Goal: Task Accomplishment & Management: Manage account settings

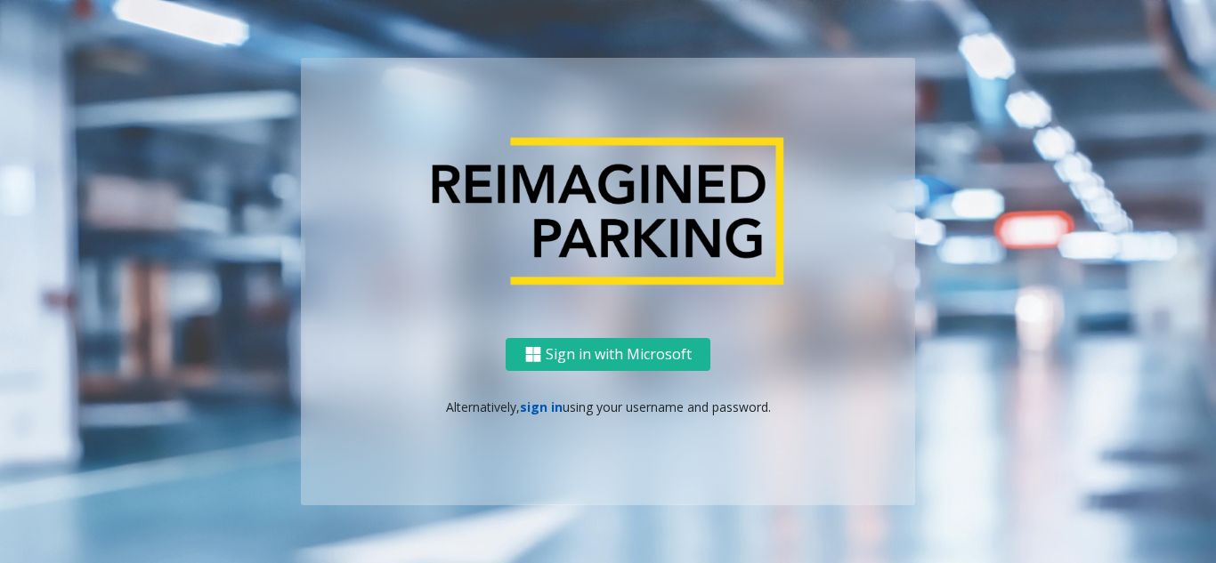
click at [536, 412] on link "sign in" at bounding box center [541, 407] width 43 height 17
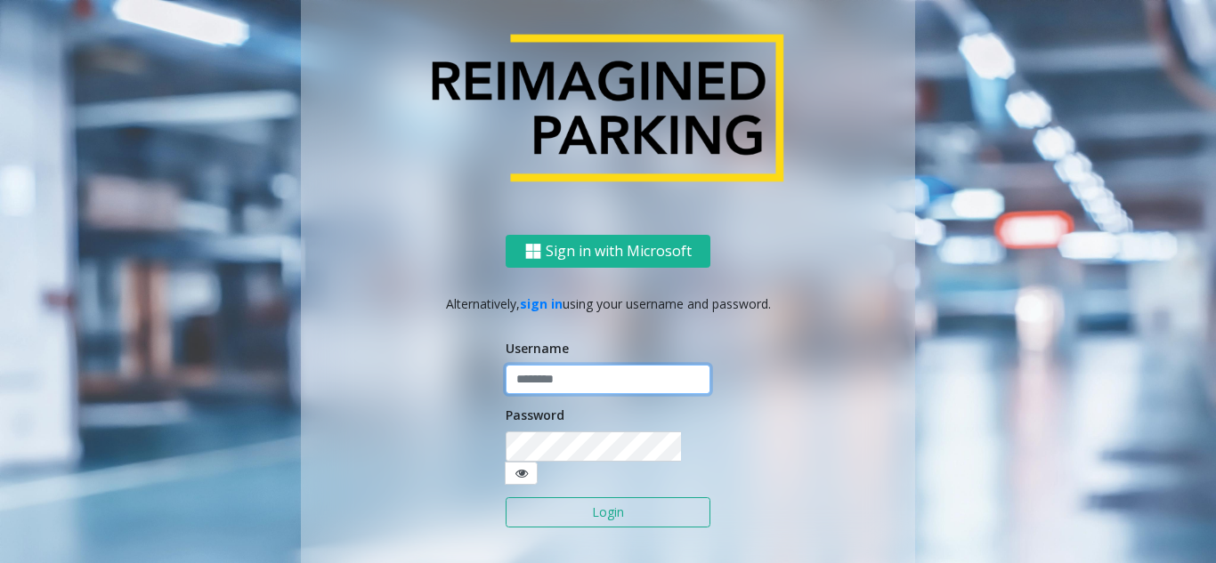
drag, startPoint x: 536, startPoint y: 412, endPoint x: 556, endPoint y: 382, distance: 36.5
click at [556, 382] on input "text" at bounding box center [608, 380] width 205 height 30
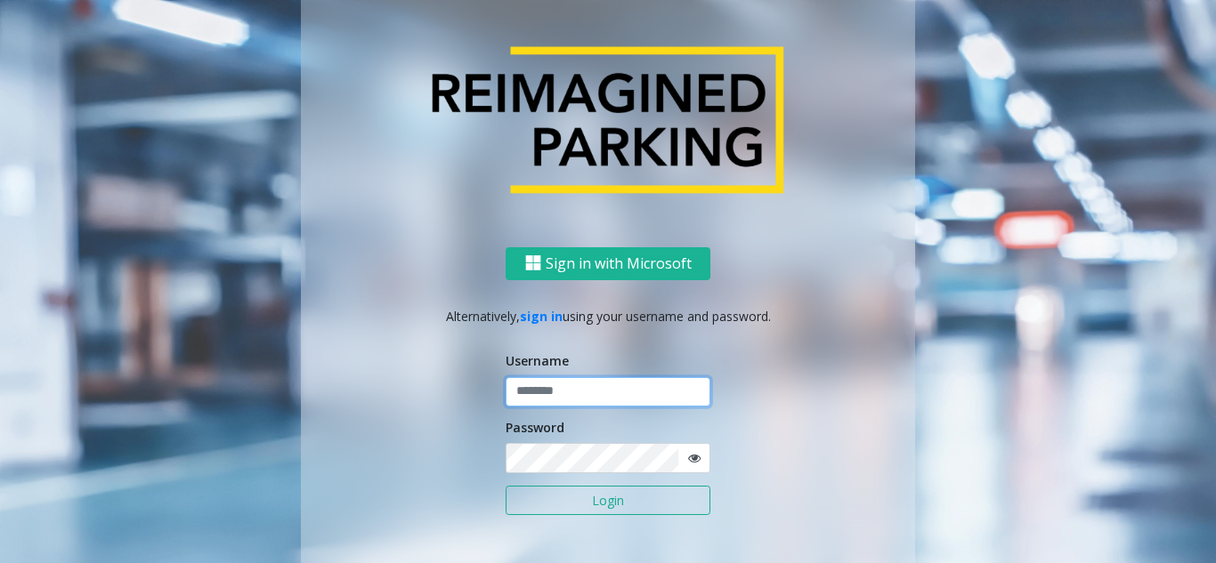
type input "**********"
click at [573, 505] on button "Login" at bounding box center [608, 501] width 205 height 30
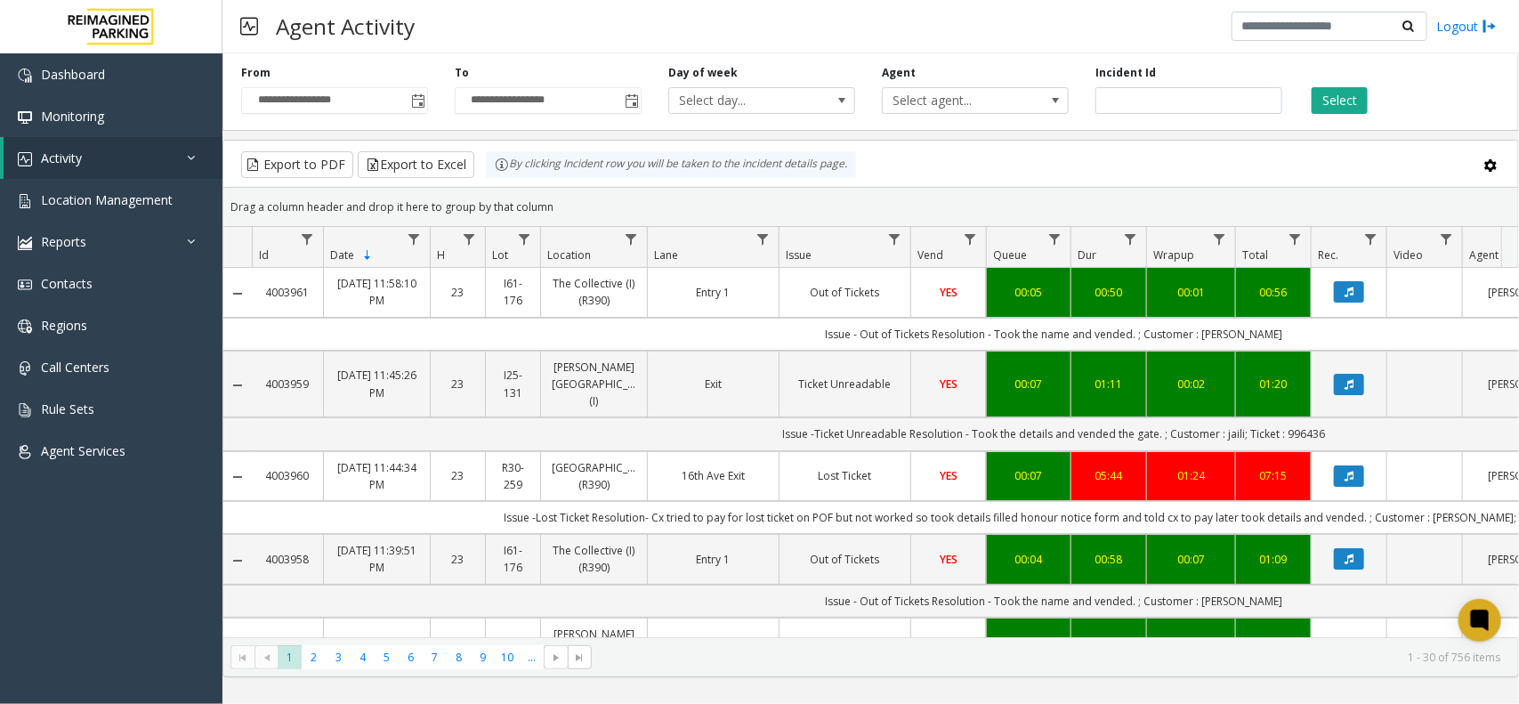
scroll to position [0, 160]
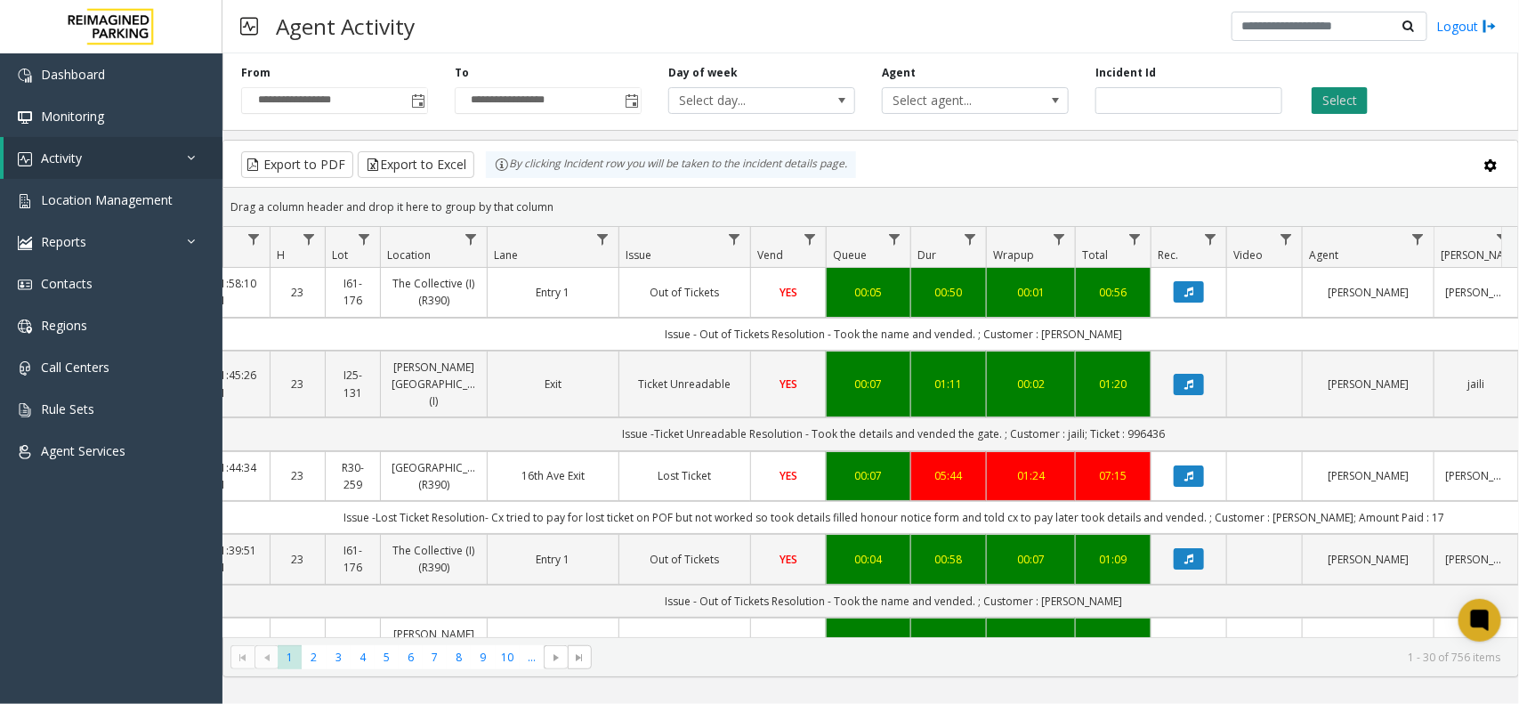
click at [1323, 95] on button "Select" at bounding box center [1340, 100] width 56 height 27
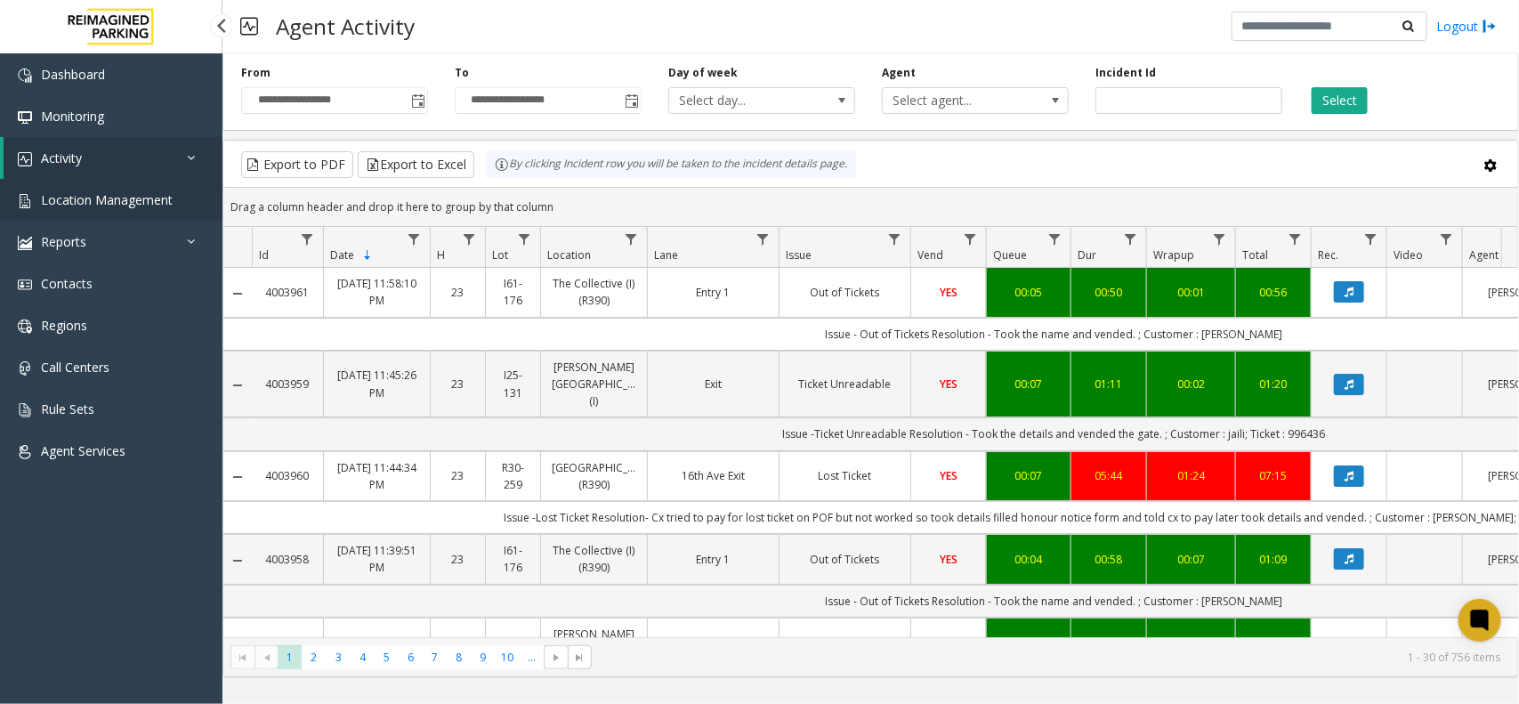
click at [139, 191] on span "Location Management" at bounding box center [107, 199] width 132 height 17
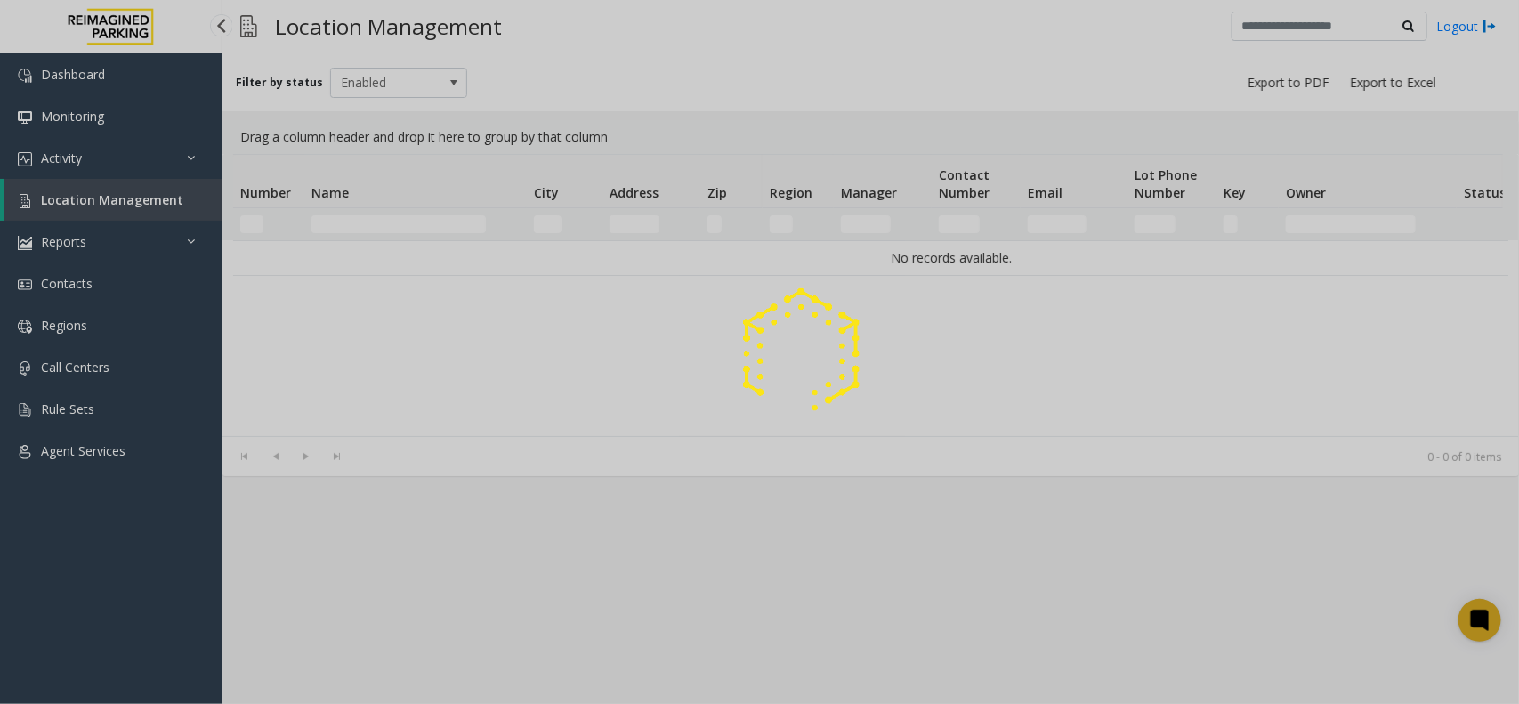
click at [161, 198] on div at bounding box center [759, 352] width 1519 height 704
